Goal: Find specific page/section: Find specific page/section

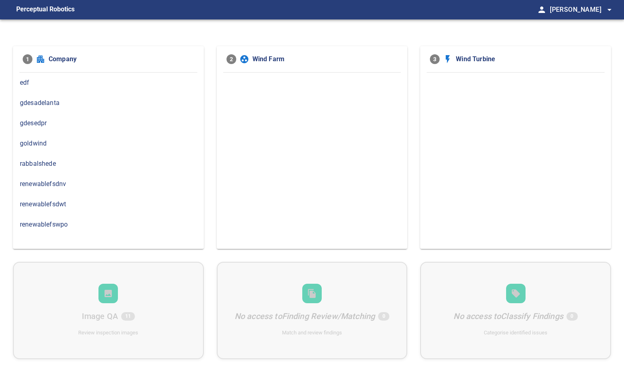
click at [53, 163] on span "rabbalshede" at bounding box center [108, 164] width 177 height 10
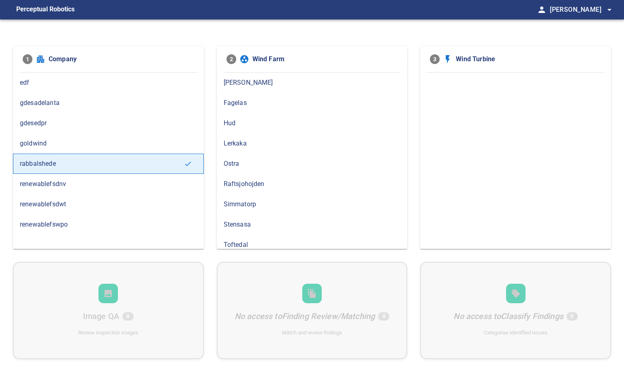
click at [45, 124] on span "gdesedpr" at bounding box center [108, 123] width 177 height 10
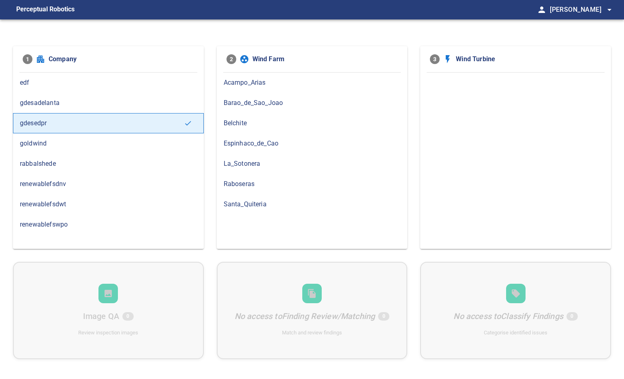
click at [66, 103] on span "gdesadelanta" at bounding box center [108, 103] width 177 height 10
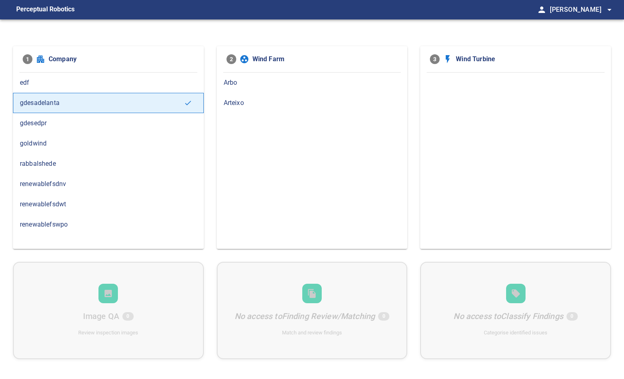
click at [71, 223] on span "renewablefswpo" at bounding box center [108, 225] width 177 height 10
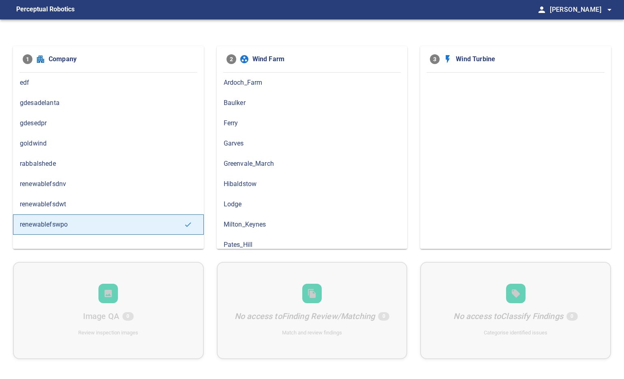
click at [73, 205] on span "renewablefsdwt" at bounding box center [108, 204] width 177 height 10
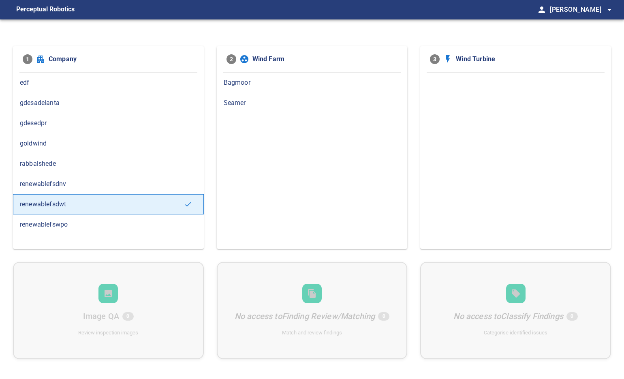
click at [76, 128] on div "gdesedpr" at bounding box center [108, 123] width 191 height 20
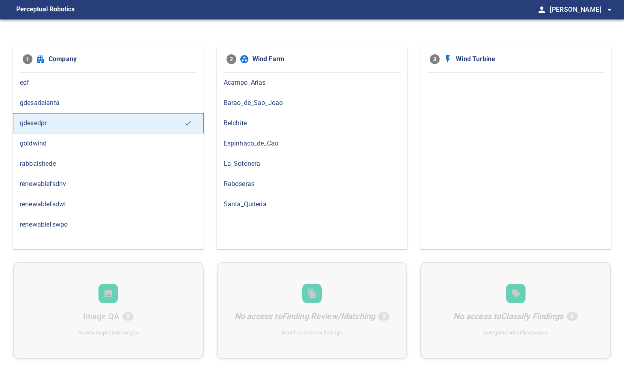
click at [82, 223] on span "renewablefswpo" at bounding box center [108, 225] width 177 height 10
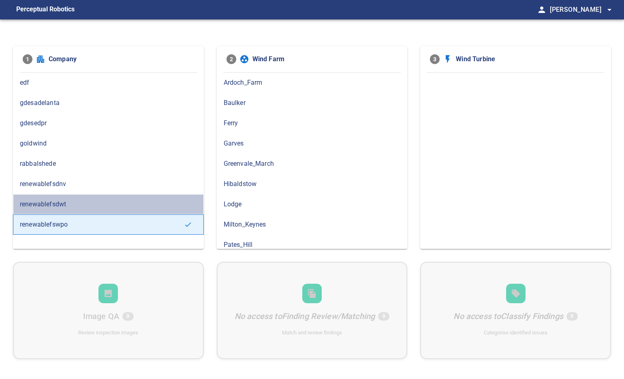
click at [84, 203] on span "renewablefsdwt" at bounding box center [108, 204] width 177 height 10
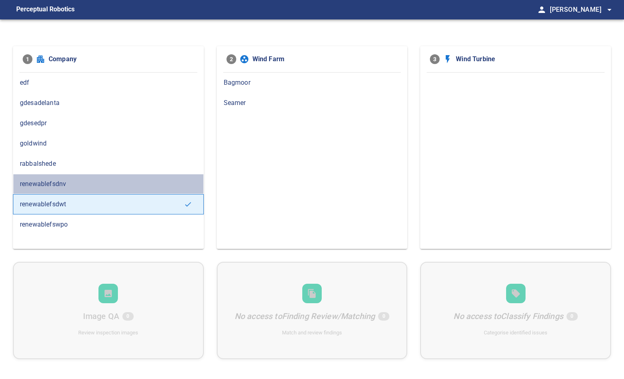
click at [90, 181] on span "renewablefsdnv" at bounding box center [108, 184] width 177 height 10
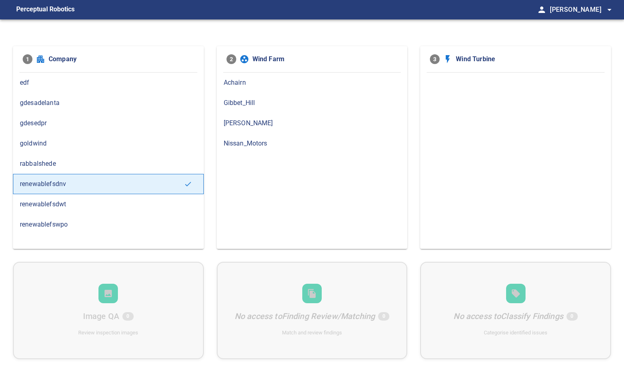
click at [48, 162] on span "rabbalshede" at bounding box center [108, 164] width 177 height 10
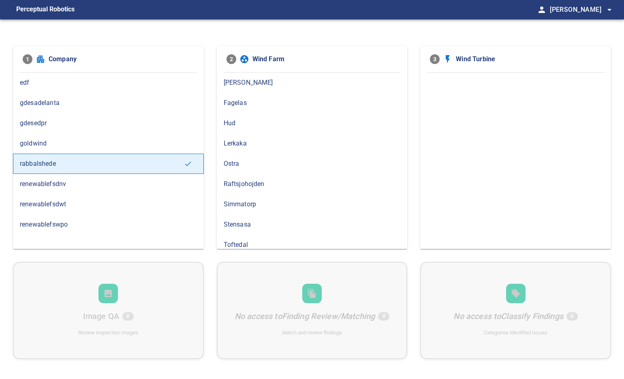
click at [44, 183] on span "renewablefsdnv" at bounding box center [108, 184] width 177 height 10
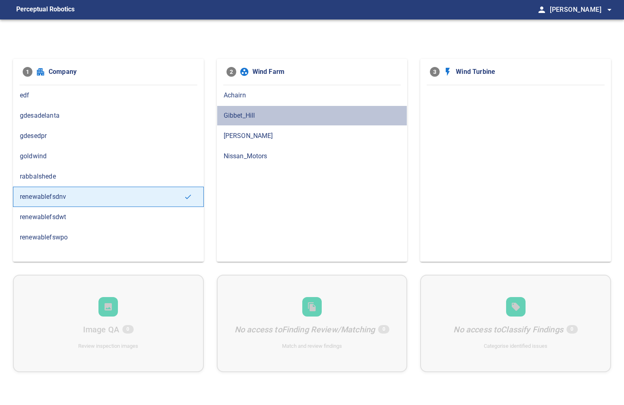
click at [240, 113] on span "Gibbet_Hill" at bounding box center [312, 116] width 177 height 10
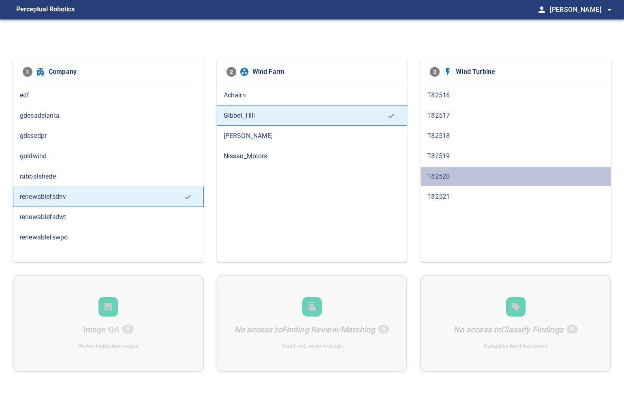
click at [441, 176] on span "T82520" at bounding box center [515, 176] width 177 height 10
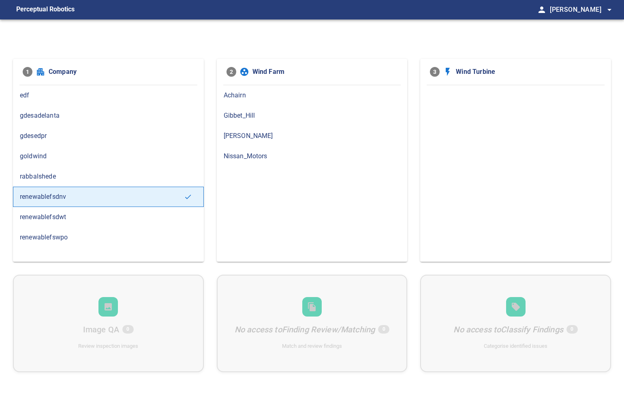
click at [248, 116] on span "Gibbet_Hill" at bounding box center [312, 116] width 177 height 10
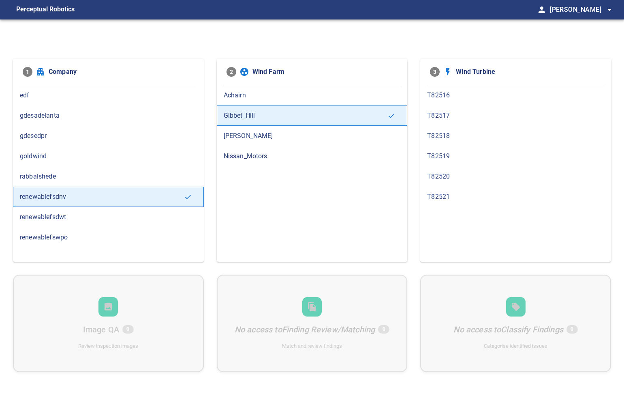
click at [433, 175] on span "T82520" at bounding box center [515, 176] width 177 height 10
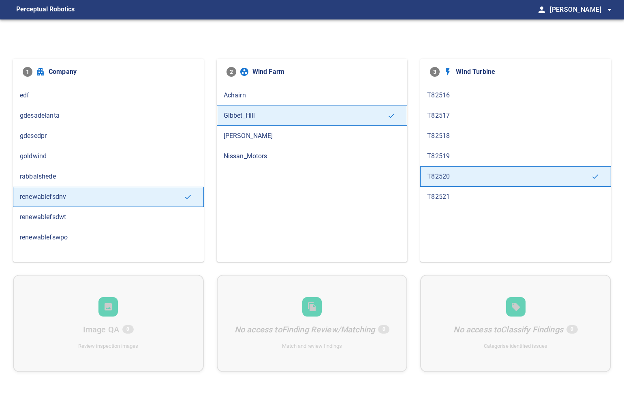
click at [118, 317] on div "Image QA 0 Review inspection images No access to Finding Review/Matching 0 Matc…" at bounding box center [312, 322] width 598 height 97
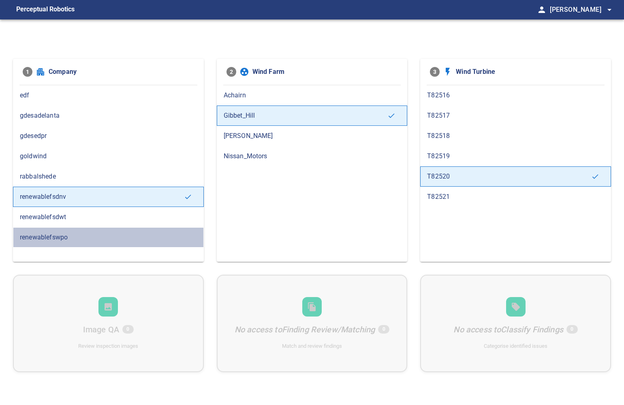
click at [85, 235] on span "renewablefswpo" at bounding box center [108, 237] width 177 height 10
